Goal: Transaction & Acquisition: Purchase product/service

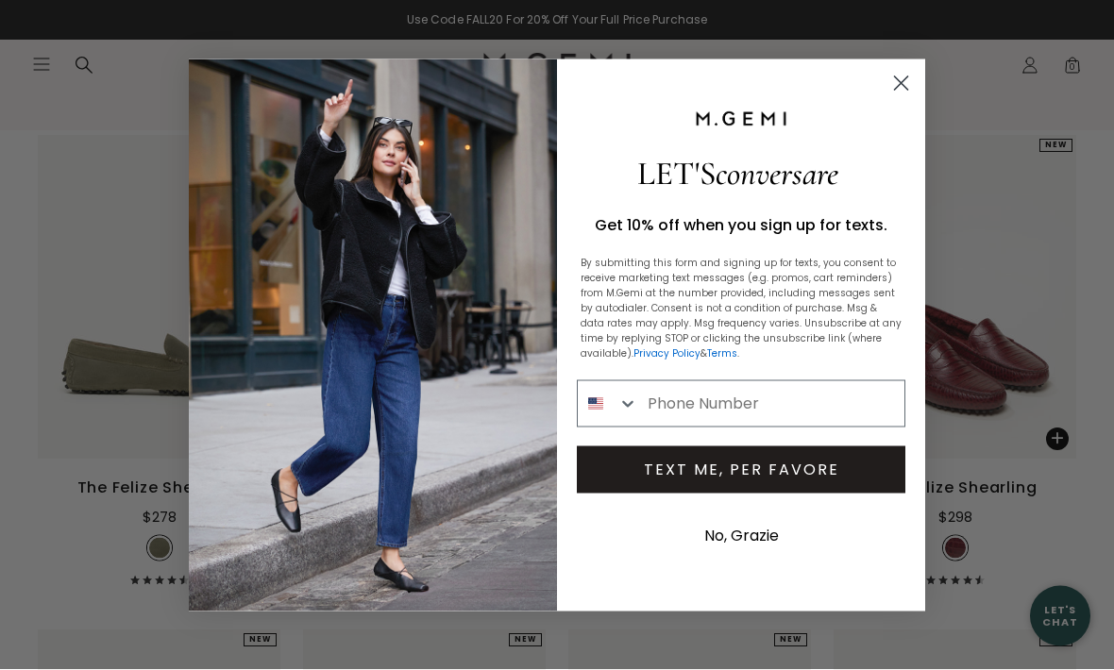
scroll to position [238, 0]
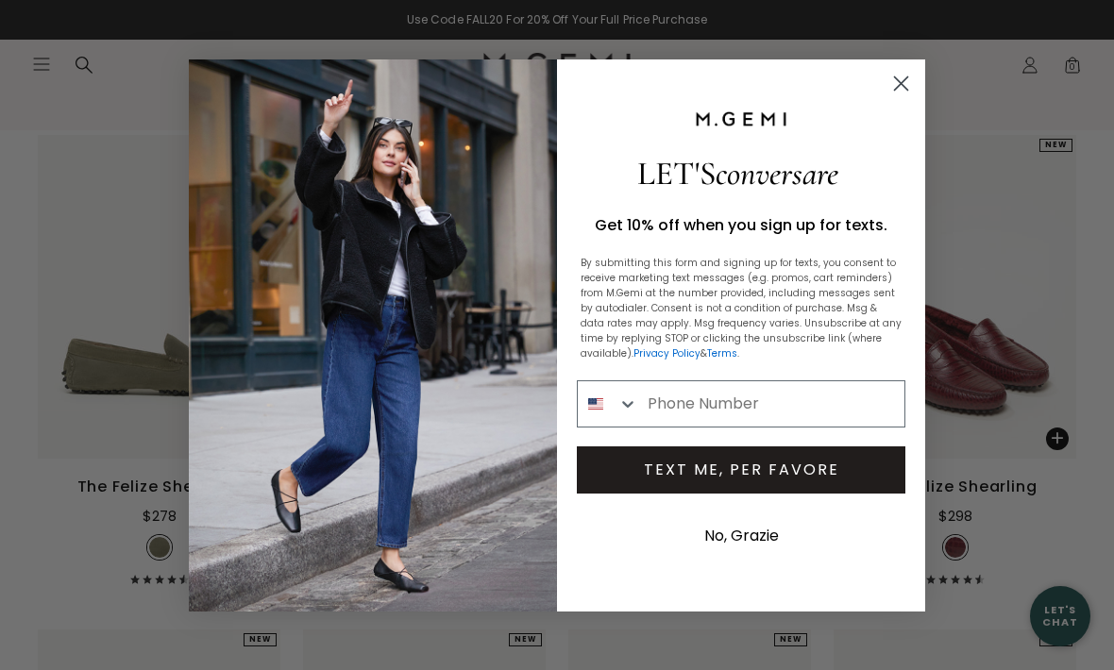
click at [912, 93] on form "LET'S conversare Get 10% off when you sign up for texts. By submitting this for…" at bounding box center [557, 335] width 737 height 552
click at [916, 100] on icon "Close dialog" at bounding box center [901, 83] width 33 height 33
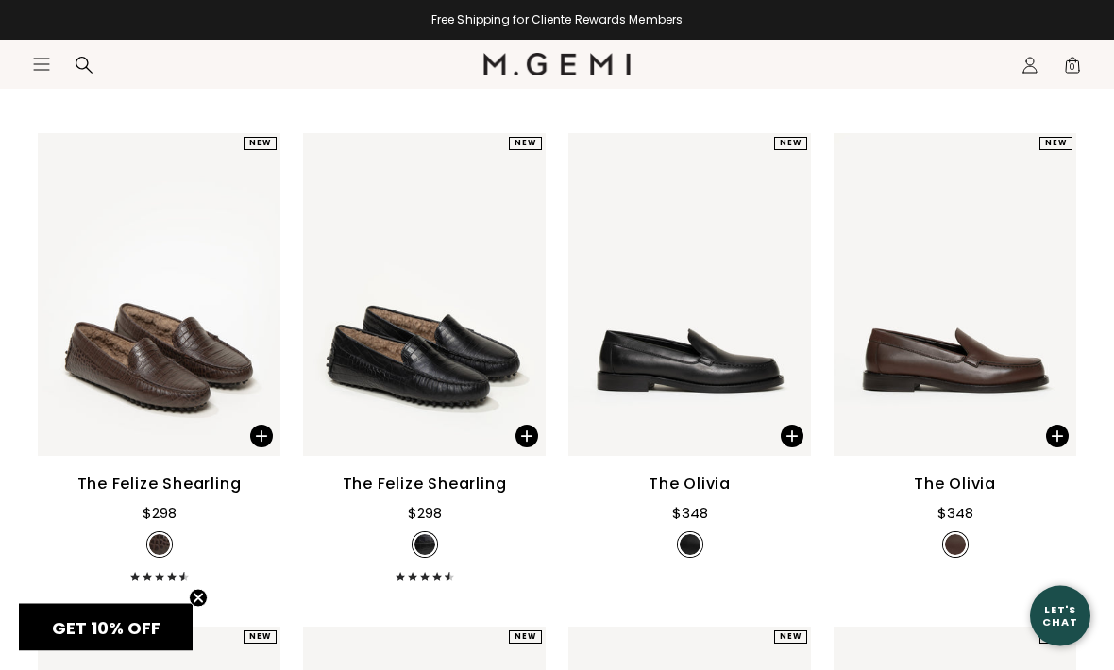
scroll to position [735, 0]
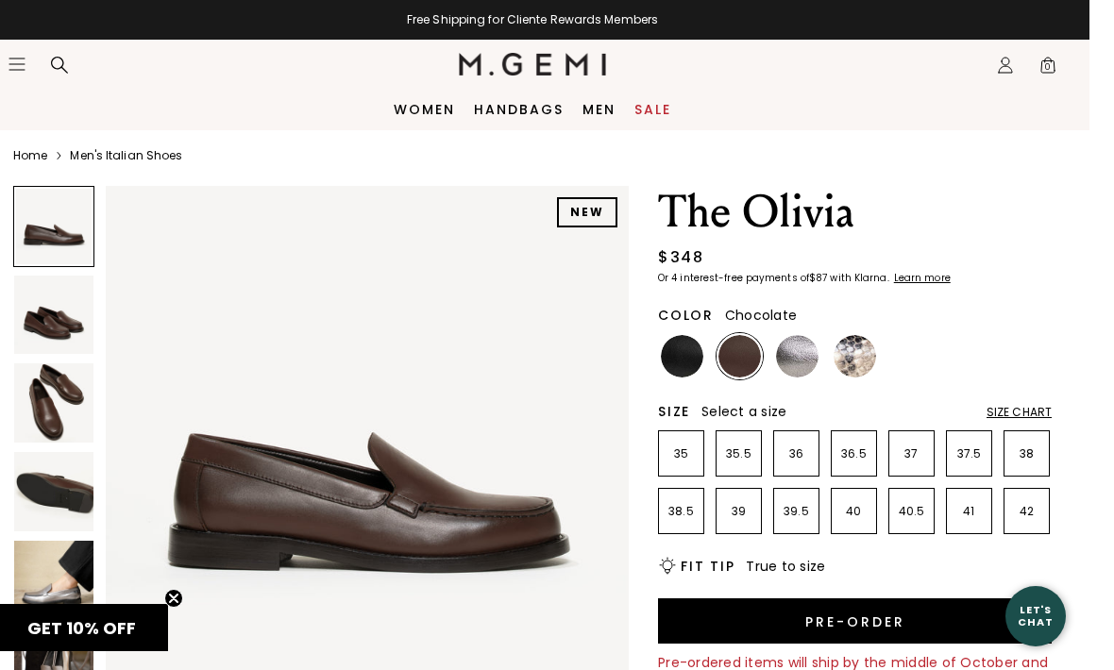
scroll to position [8, 0]
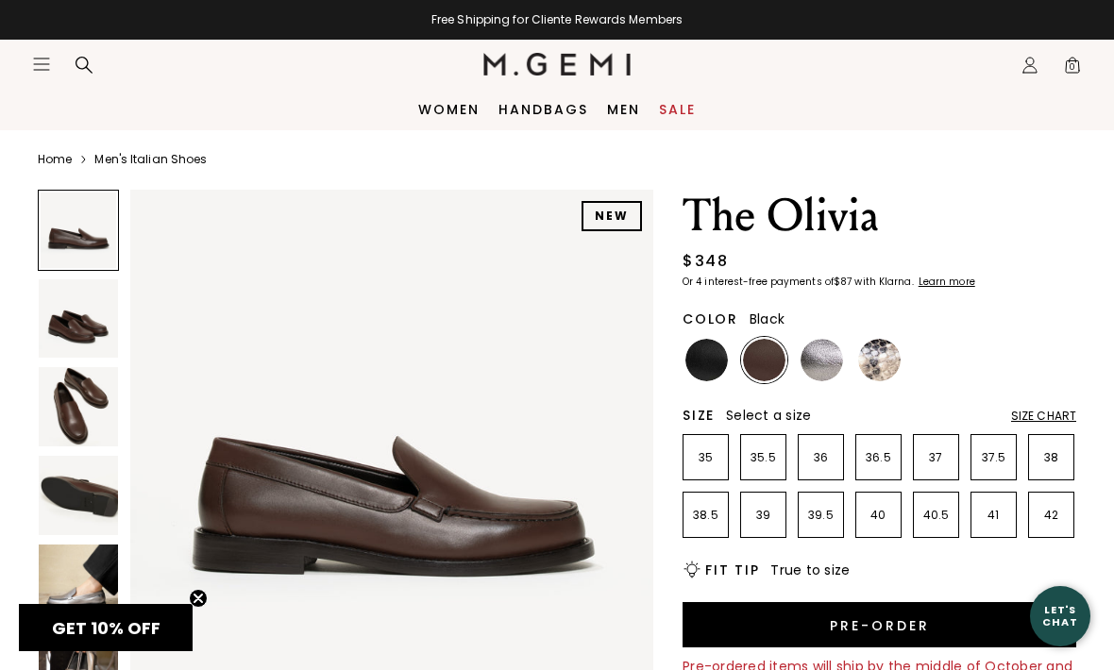
click at [723, 358] on img at bounding box center [707, 360] width 42 height 42
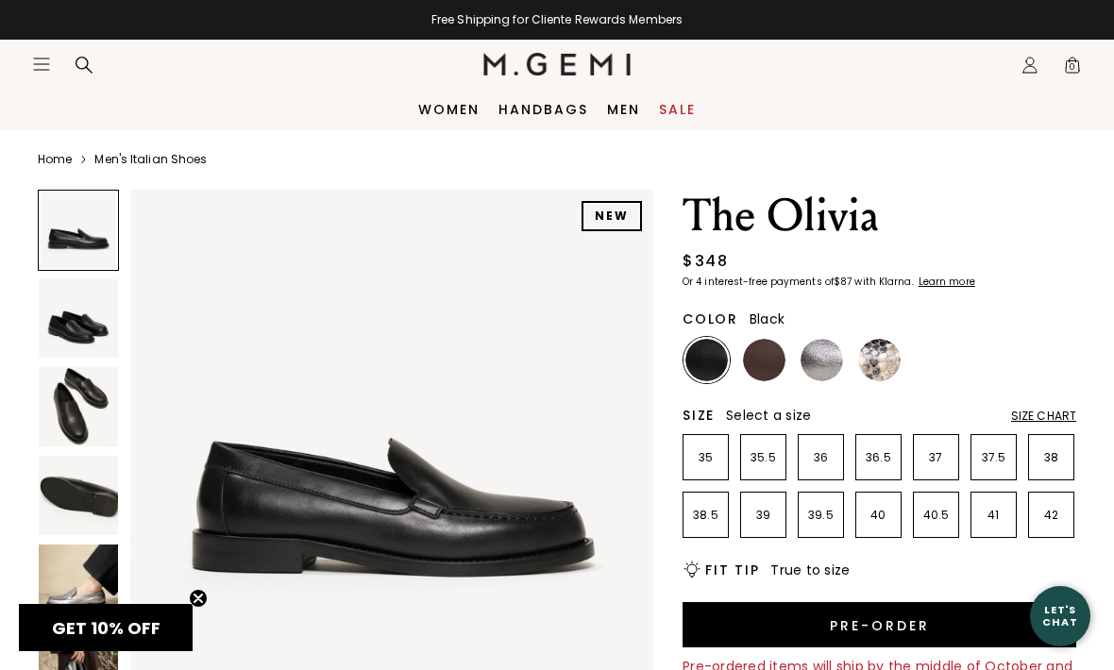
click at [63, 489] on img at bounding box center [78, 495] width 79 height 79
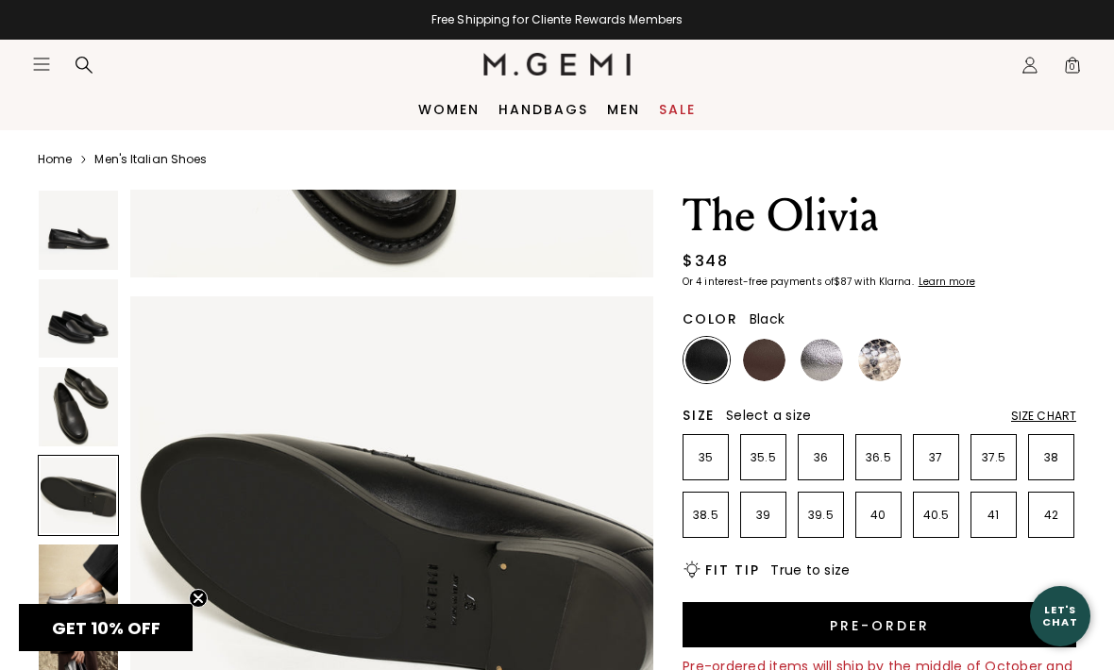
scroll to position [1627, 0]
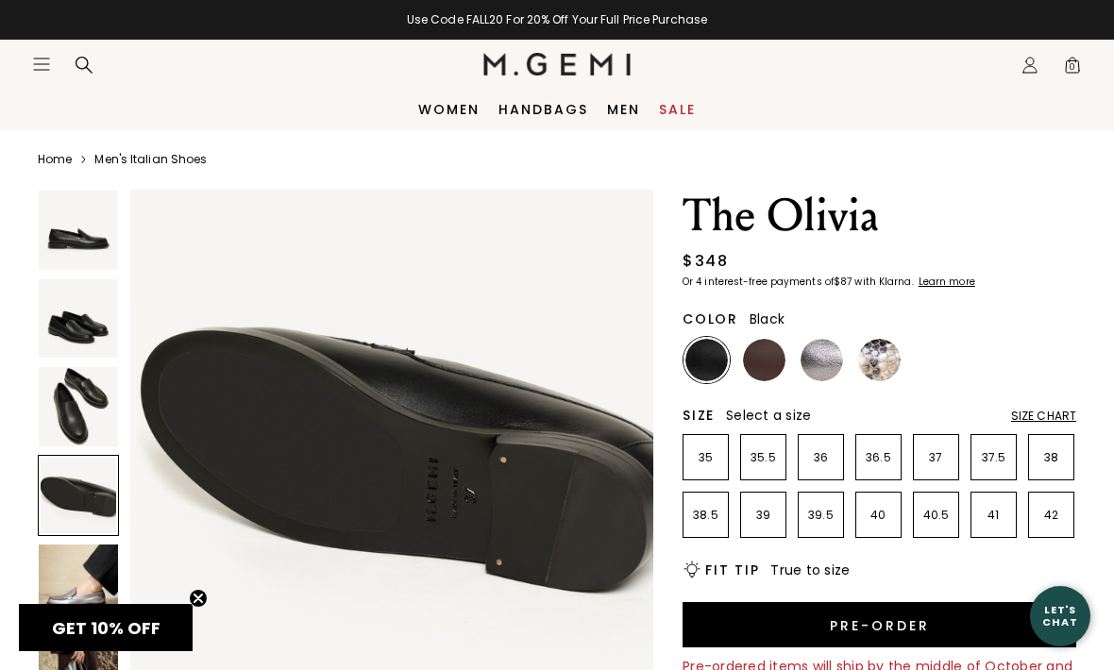
click at [62, 414] on img at bounding box center [78, 406] width 79 height 79
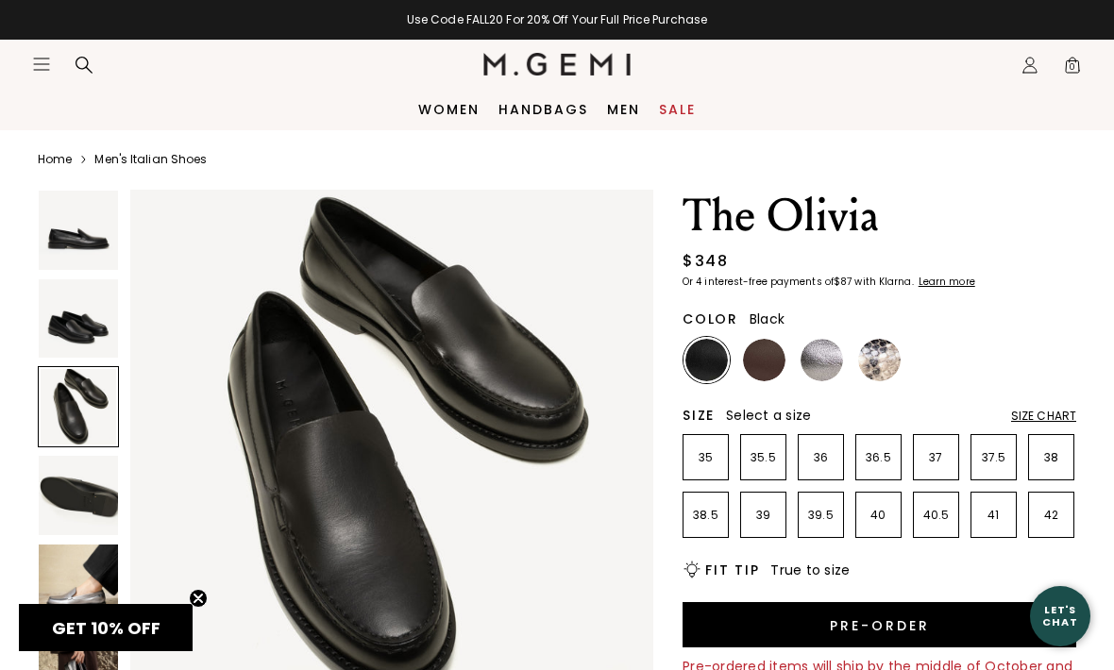
scroll to position [1085, 0]
click at [888, 361] on img at bounding box center [879, 360] width 42 height 42
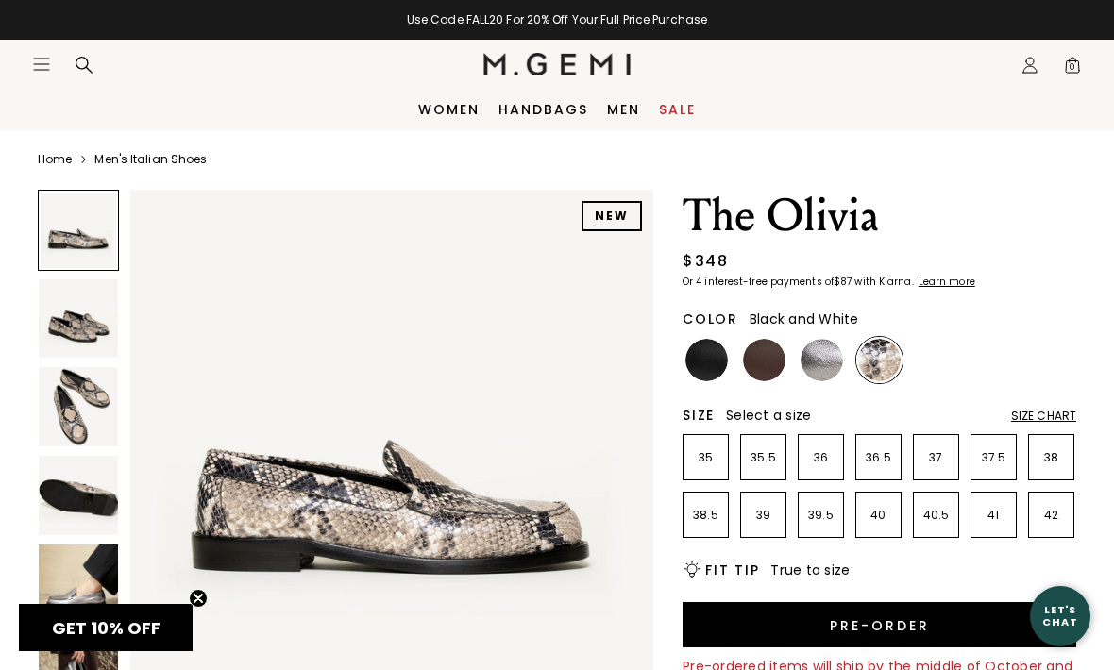
click at [835, 366] on img at bounding box center [822, 360] width 42 height 42
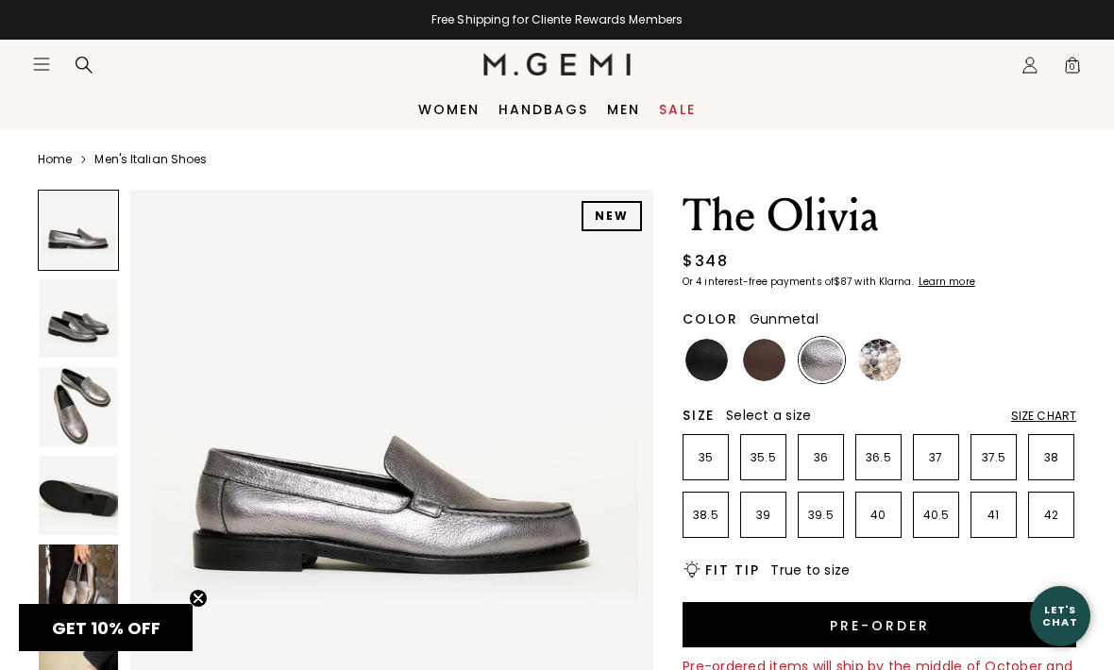
click at [773, 357] on img at bounding box center [764, 360] width 42 height 42
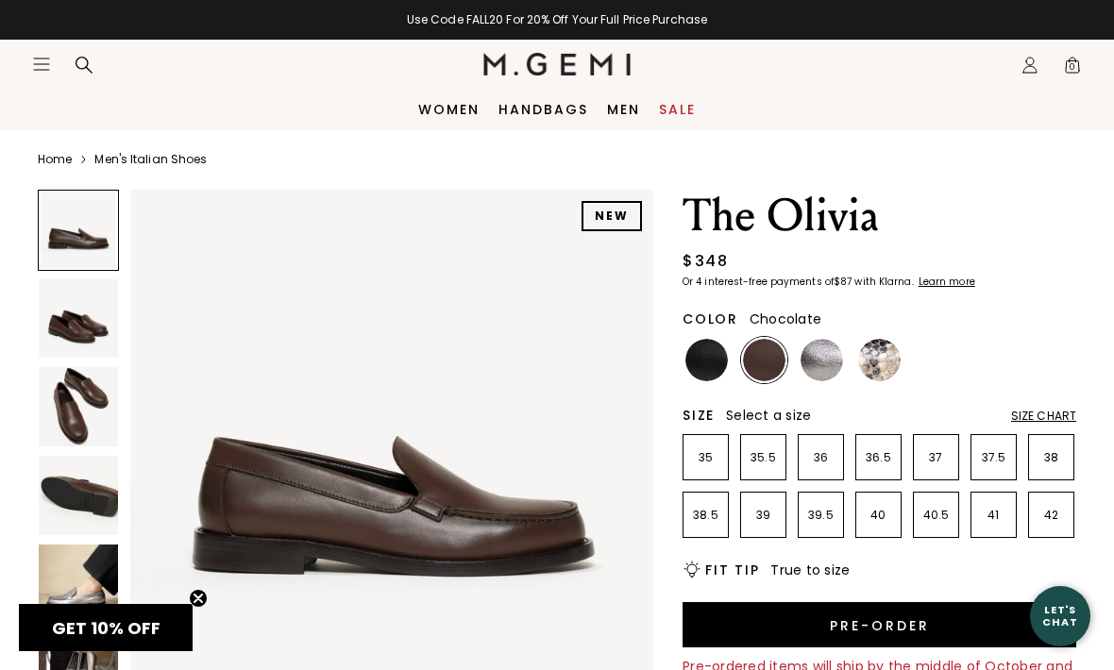
click at [72, 489] on img at bounding box center [78, 495] width 79 height 79
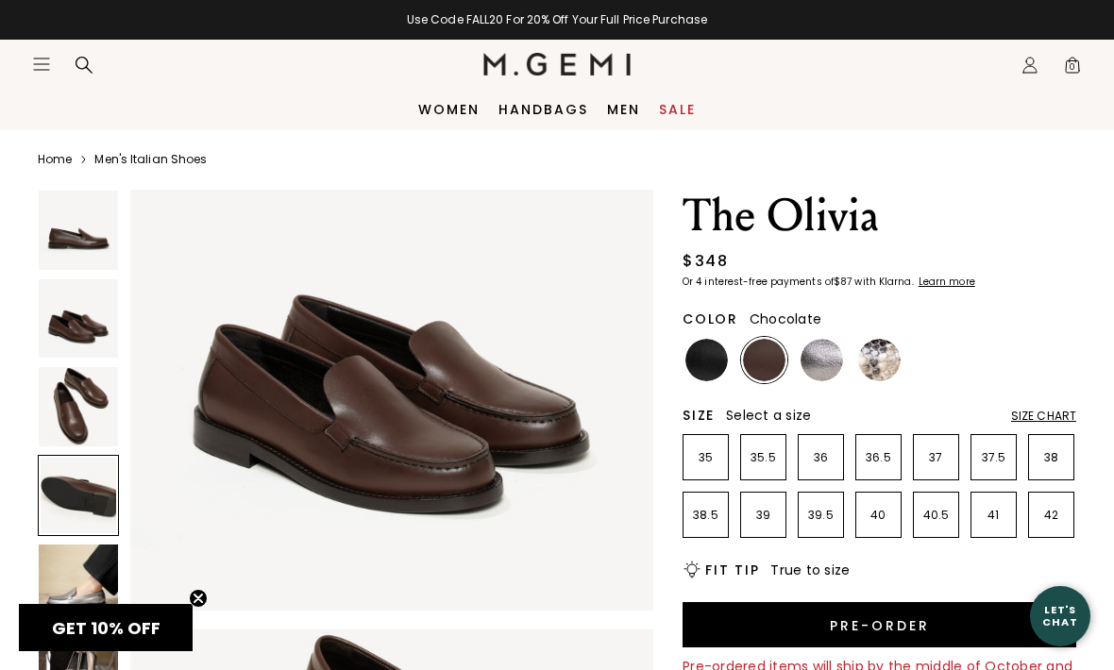
scroll to position [1627, 0]
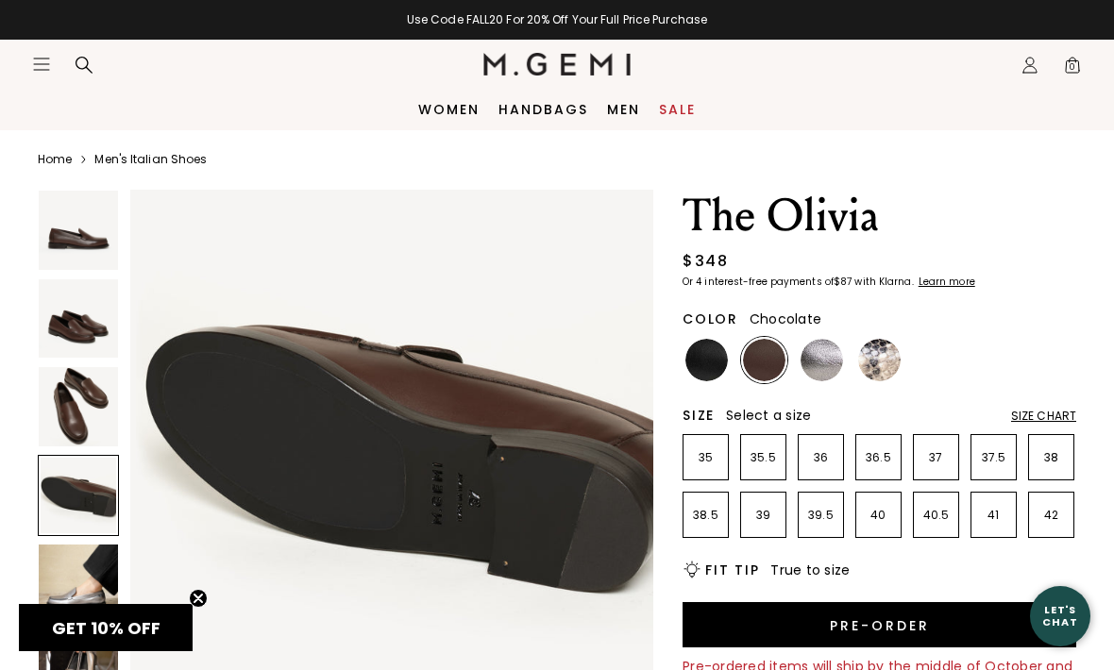
click at [50, 397] on img at bounding box center [78, 406] width 79 height 79
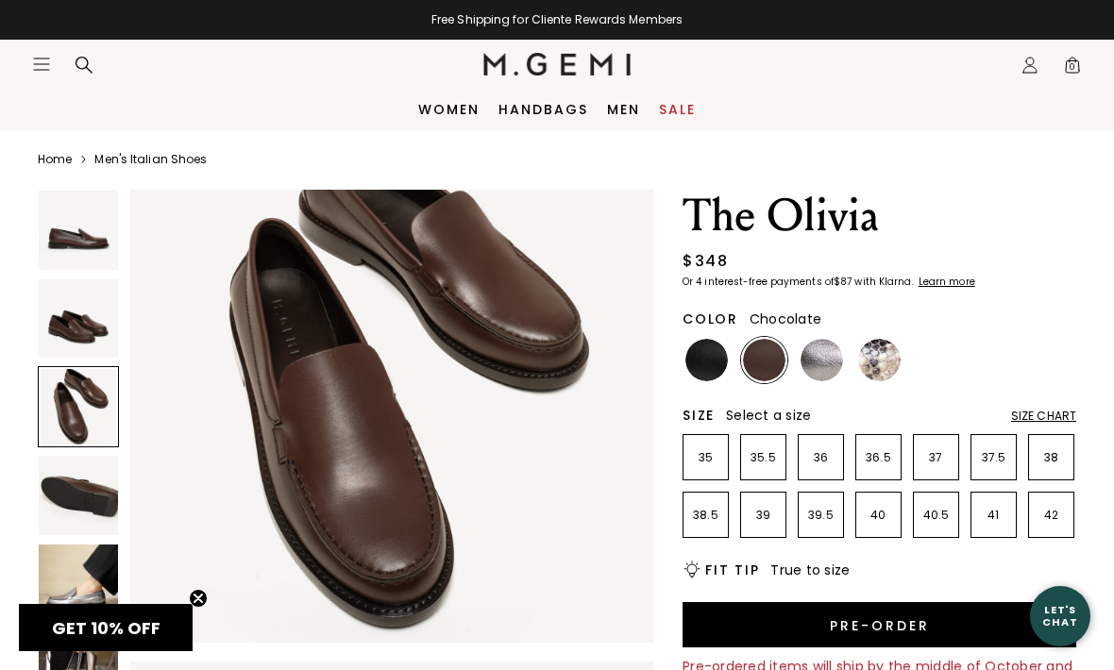
scroll to position [1085, 0]
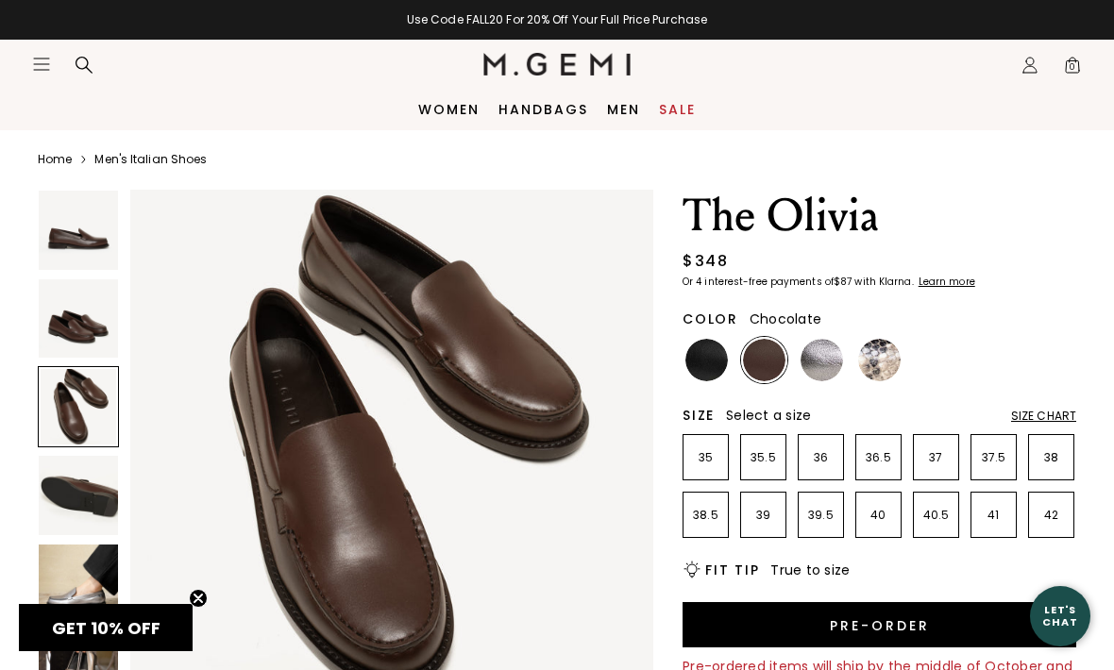
click at [704, 365] on img at bounding box center [707, 360] width 42 height 42
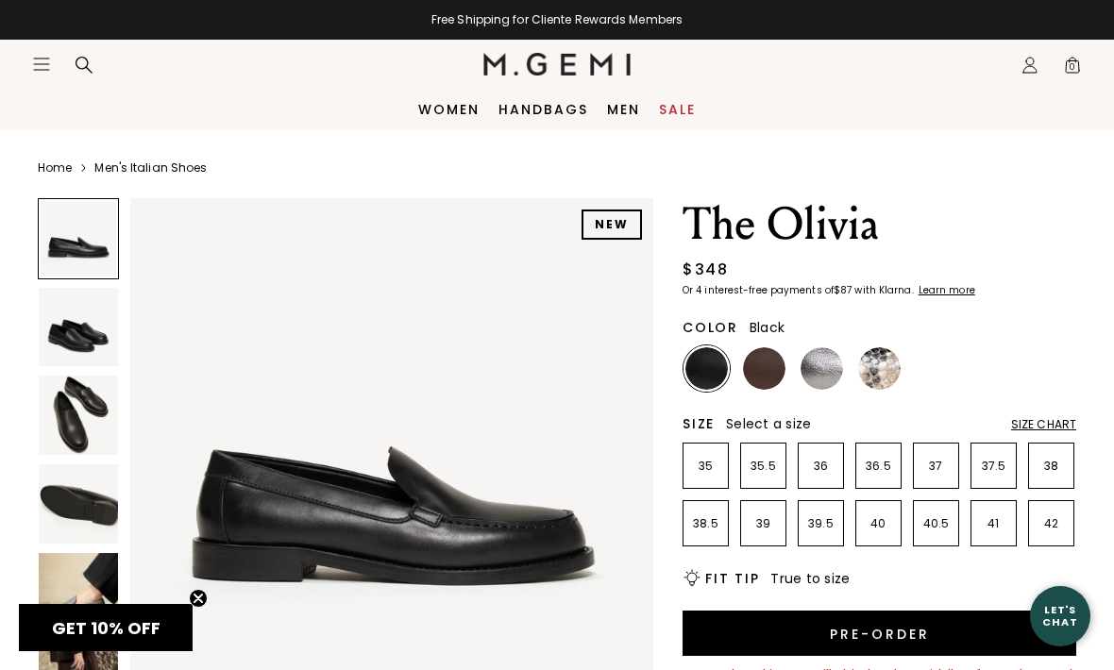
click at [684, 111] on link "Sale" at bounding box center [677, 109] width 37 height 15
